Goal: Connect with others: Connect with others

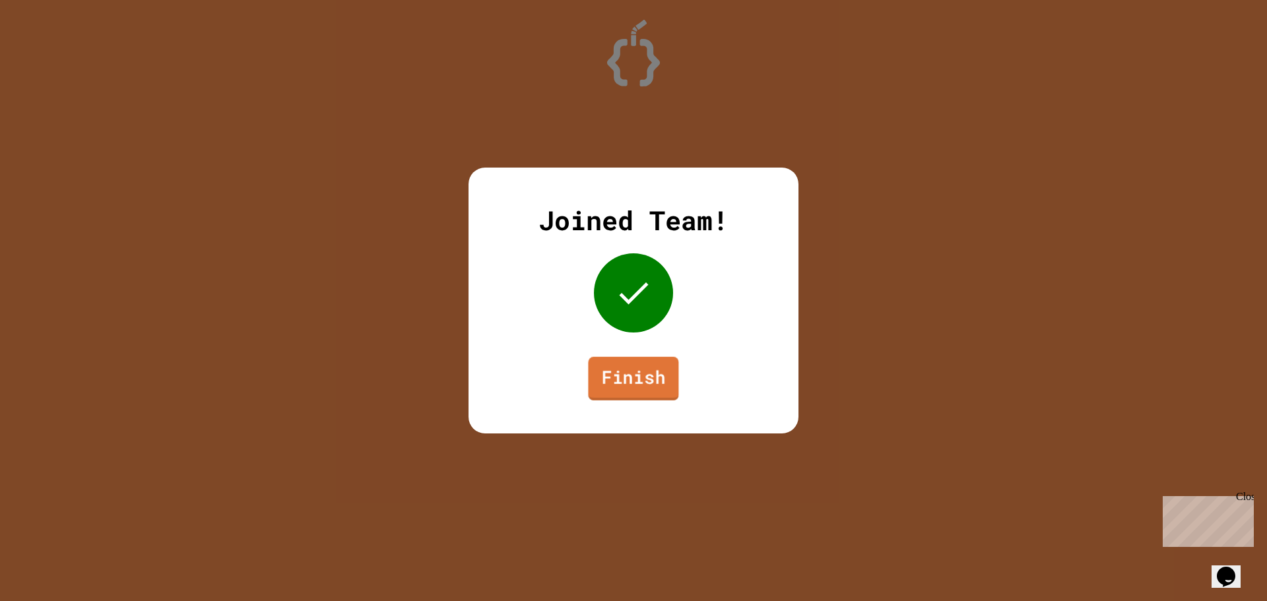
click at [651, 360] on link "Finish" at bounding box center [633, 379] width 90 height 44
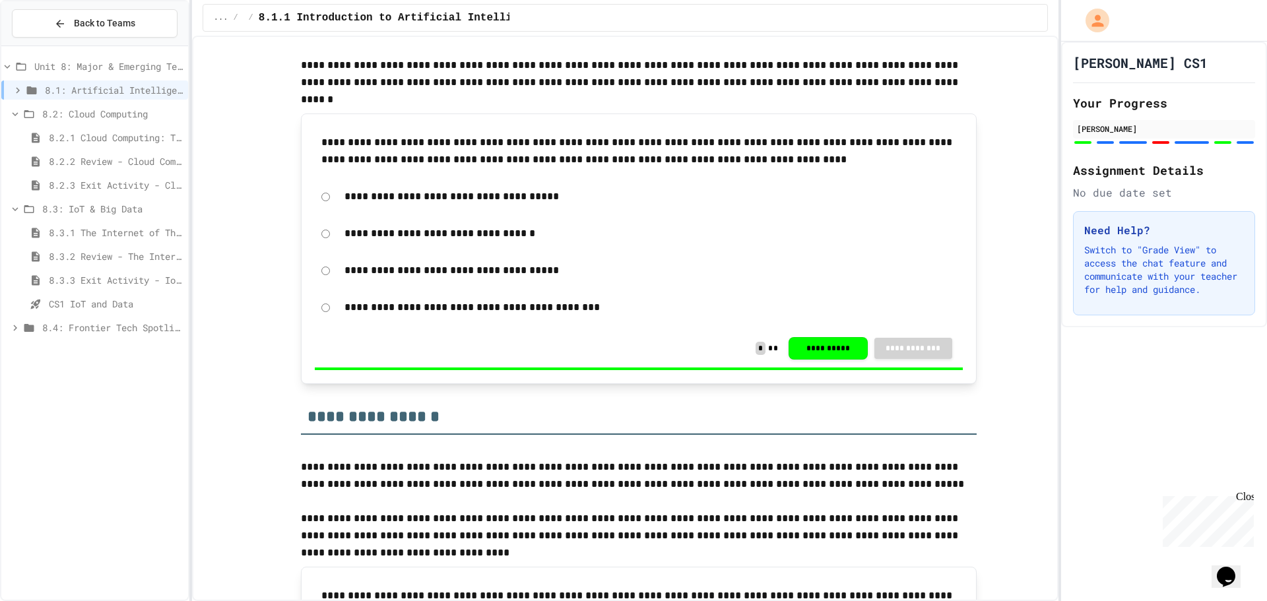
scroll to position [4777, 0]
